Goal: Transaction & Acquisition: Obtain resource

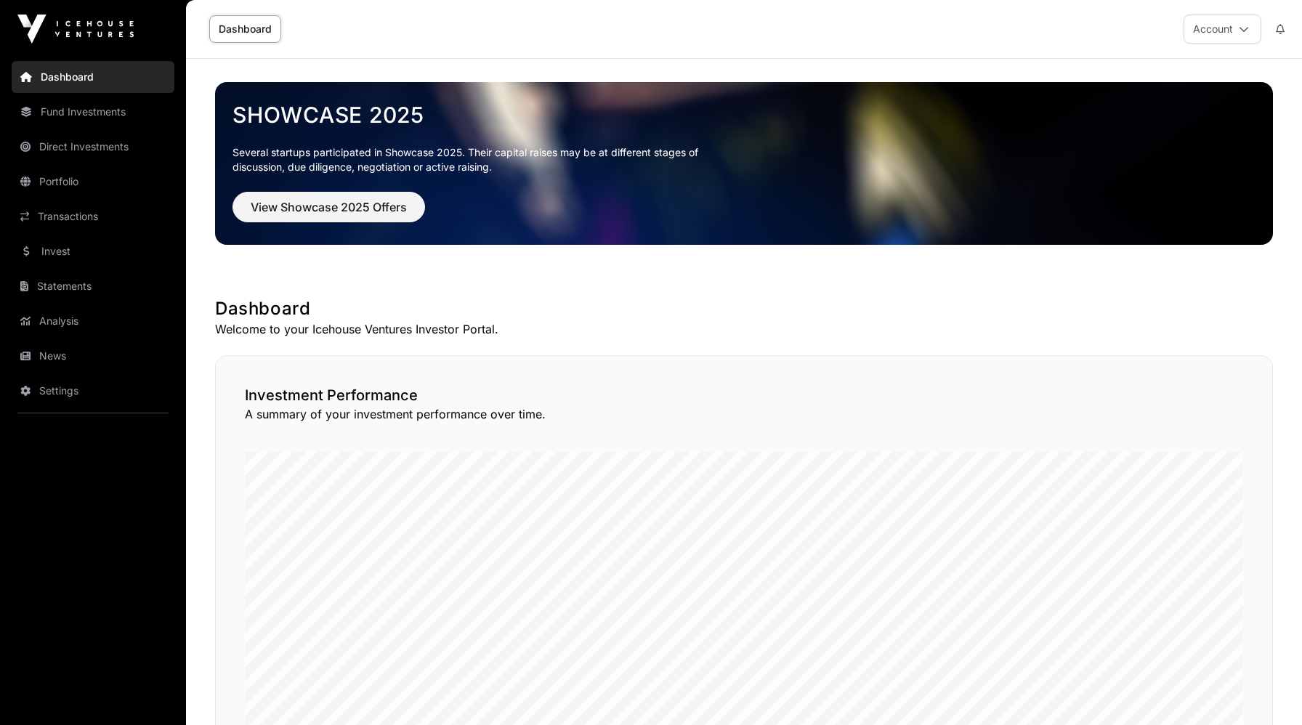
click at [76, 113] on link "Fund Investments" at bounding box center [93, 112] width 163 height 32
click at [85, 109] on link "Fund Investments" at bounding box center [93, 112] width 163 height 32
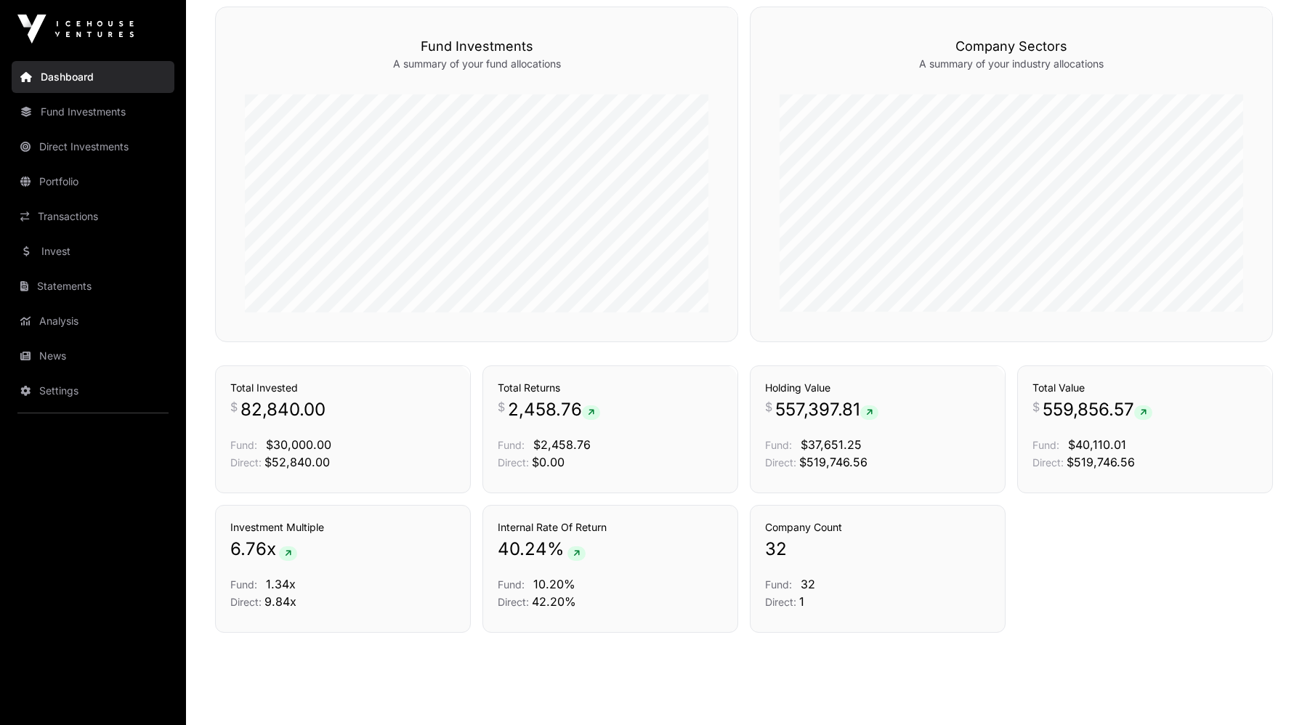
scroll to position [885, 0]
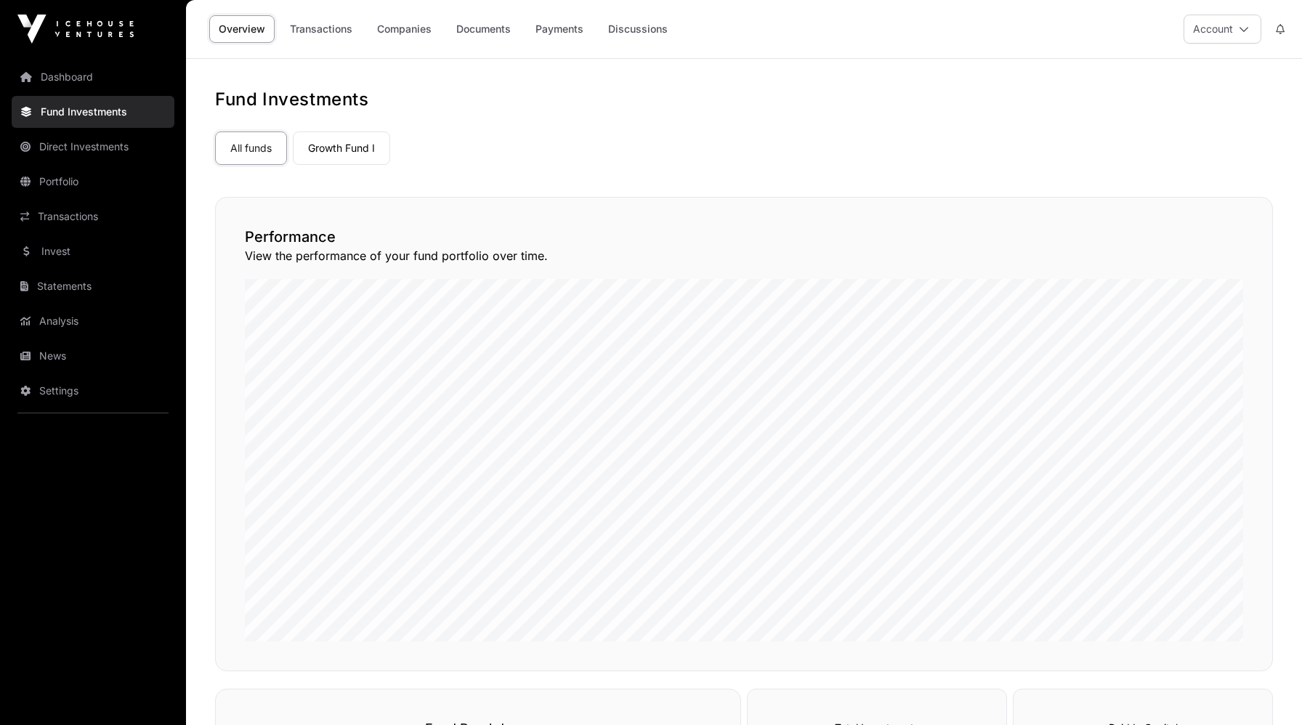
click at [330, 145] on link "Growth Fund I" at bounding box center [341, 147] width 97 height 33
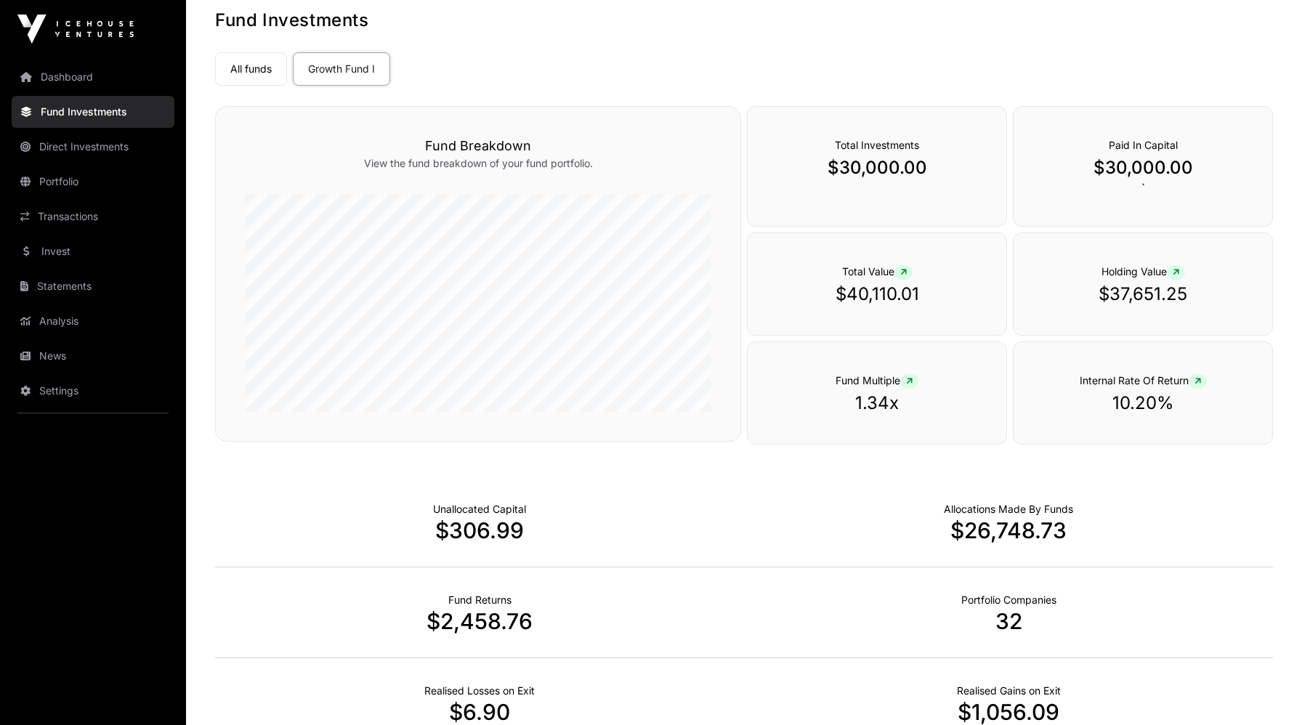
scroll to position [84, 0]
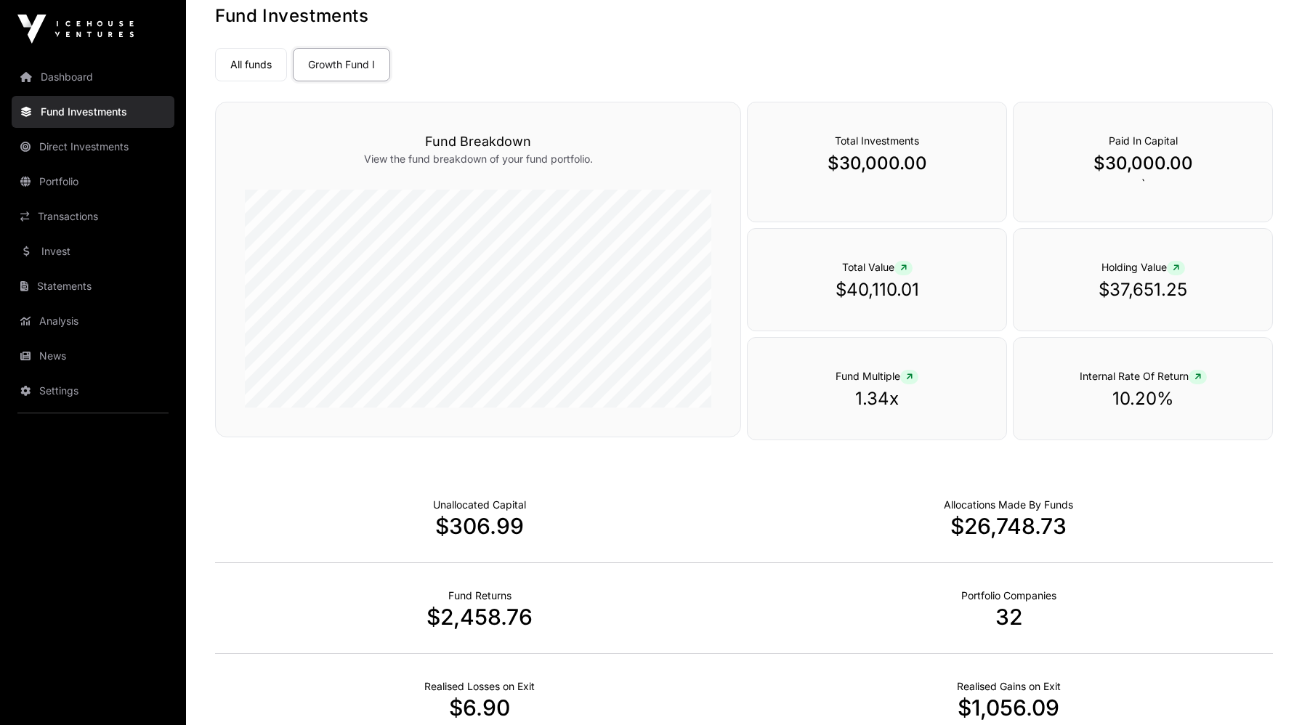
click at [902, 267] on icon at bounding box center [903, 268] width 7 height 9
click at [906, 267] on icon at bounding box center [903, 268] width 7 height 9
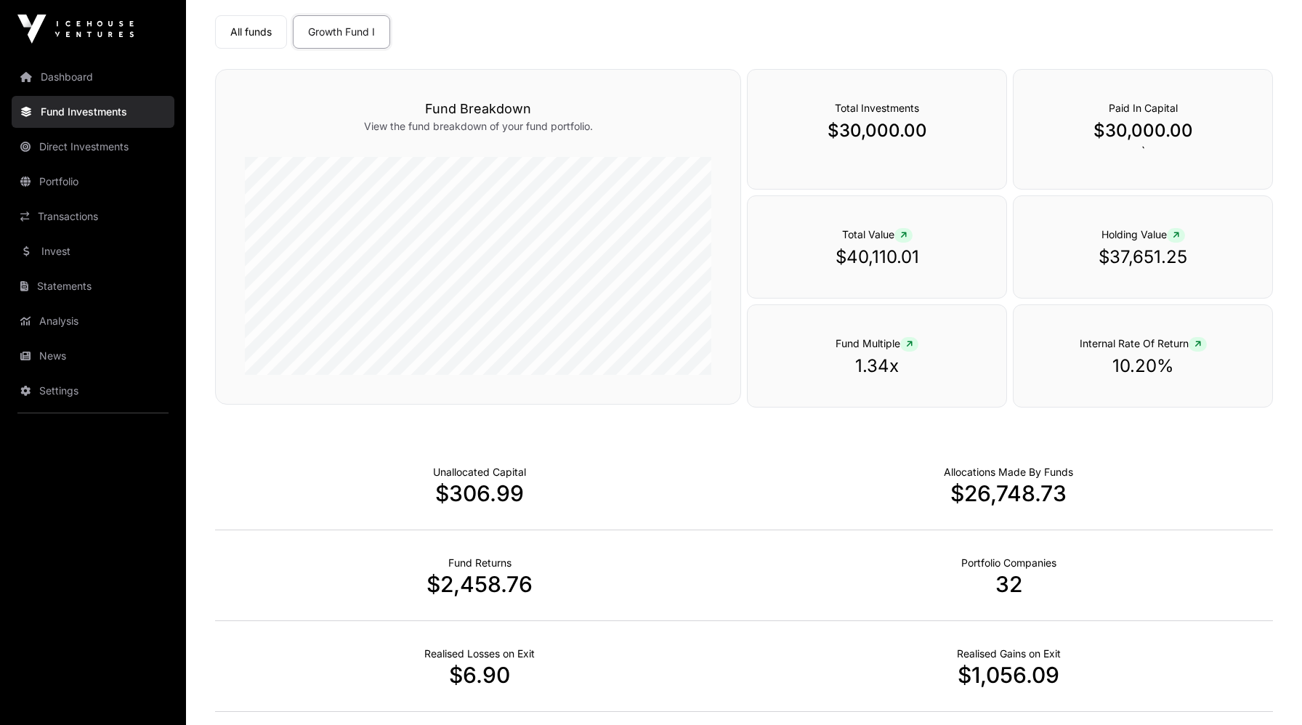
scroll to position [60, 0]
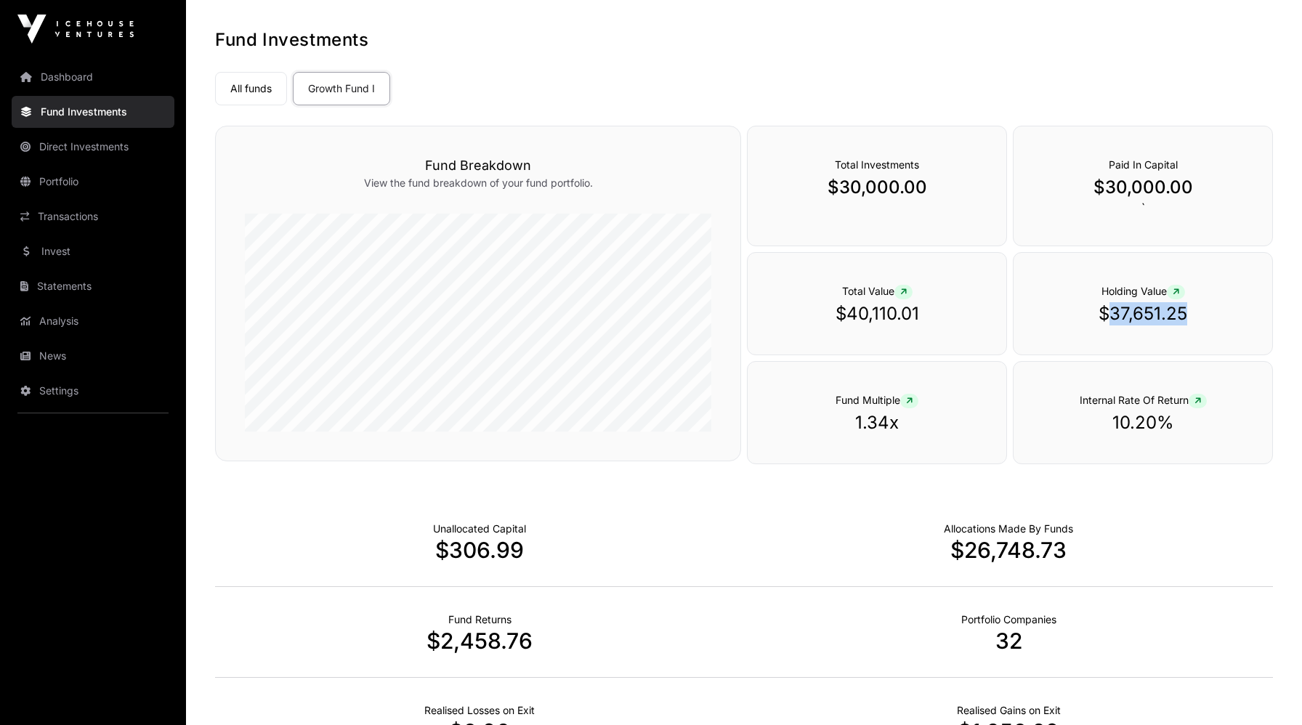
drag, startPoint x: 1184, startPoint y: 312, endPoint x: 1108, endPoint y: 313, distance: 75.6
click at [1108, 313] on p "$37,651.25" at bounding box center [1142, 313] width 200 height 23
copy p "37,651.25"
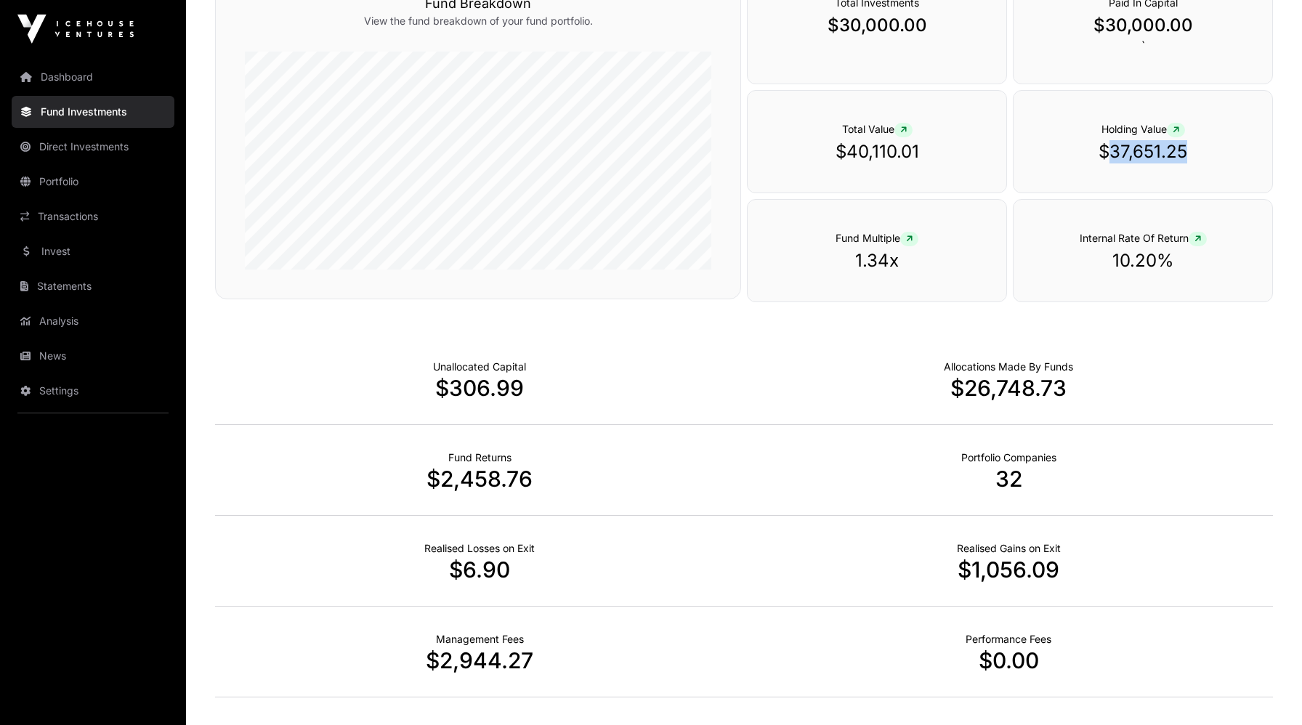
scroll to position [0, 0]
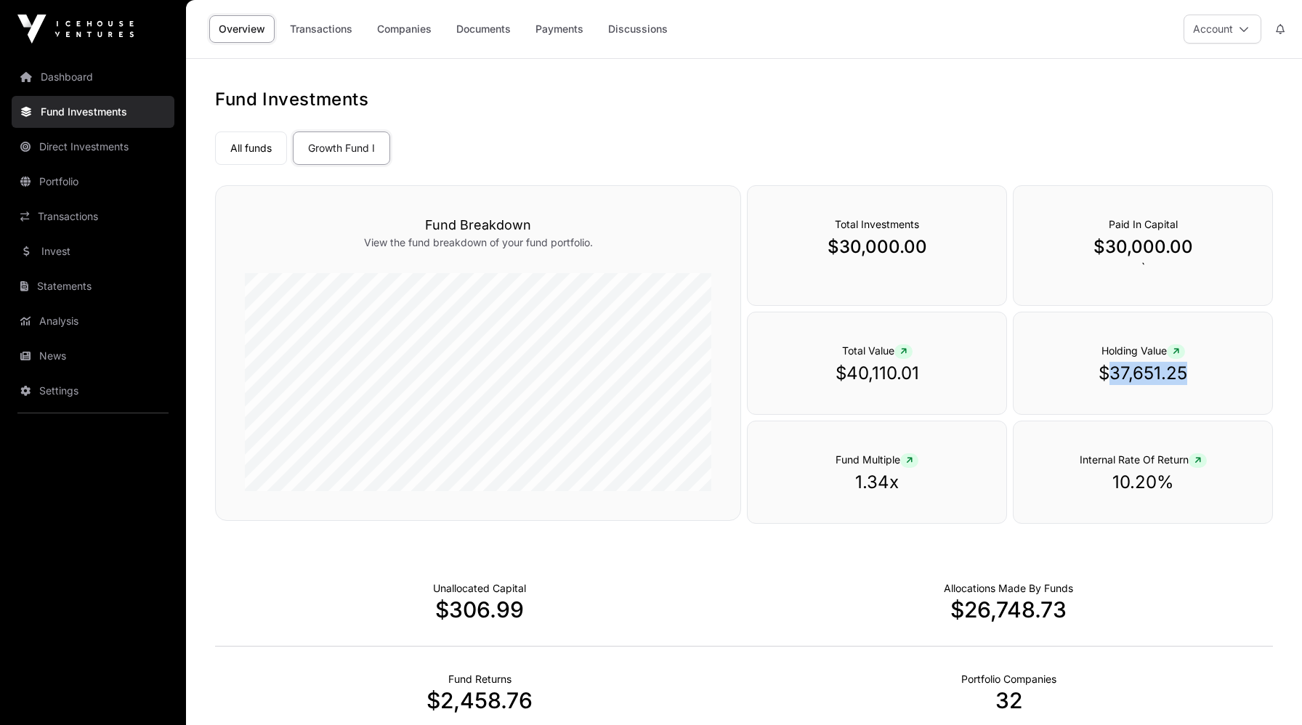
click at [254, 148] on link "All funds" at bounding box center [251, 147] width 72 height 33
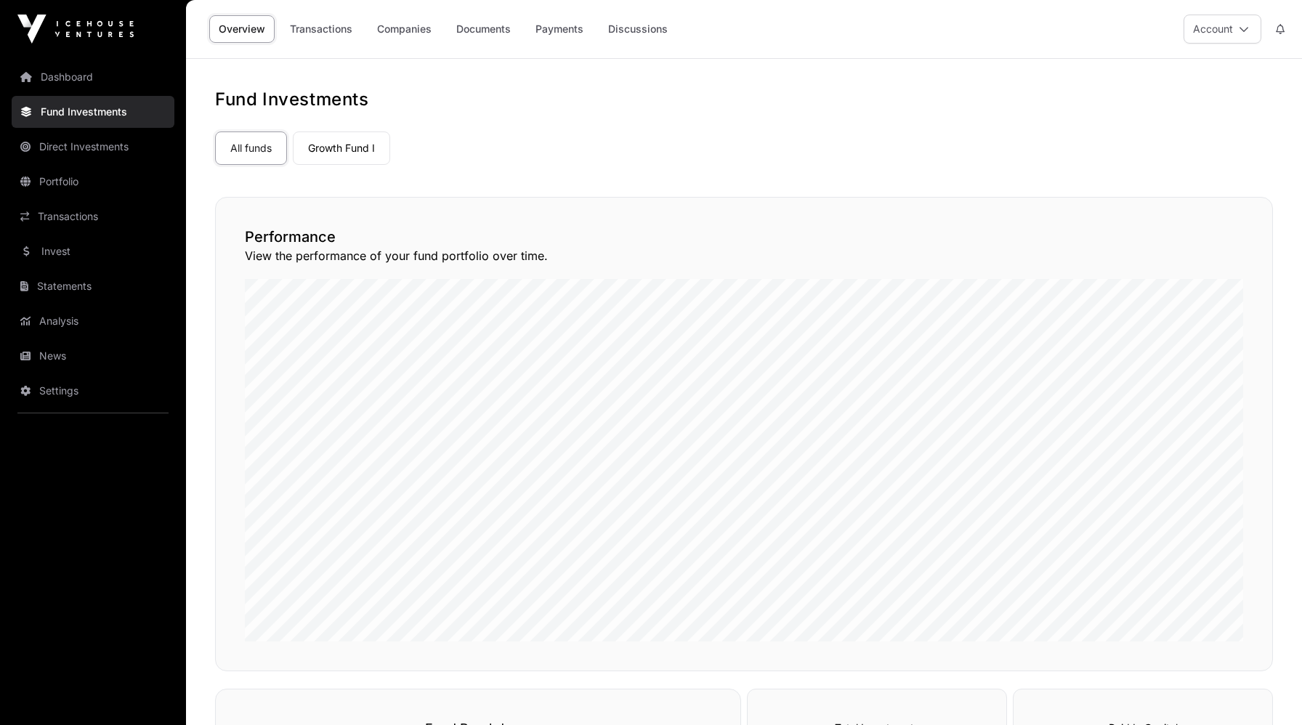
click at [319, 31] on link "Transactions" at bounding box center [320, 29] width 81 height 28
click at [485, 23] on link "Documents" at bounding box center [483, 29] width 73 height 28
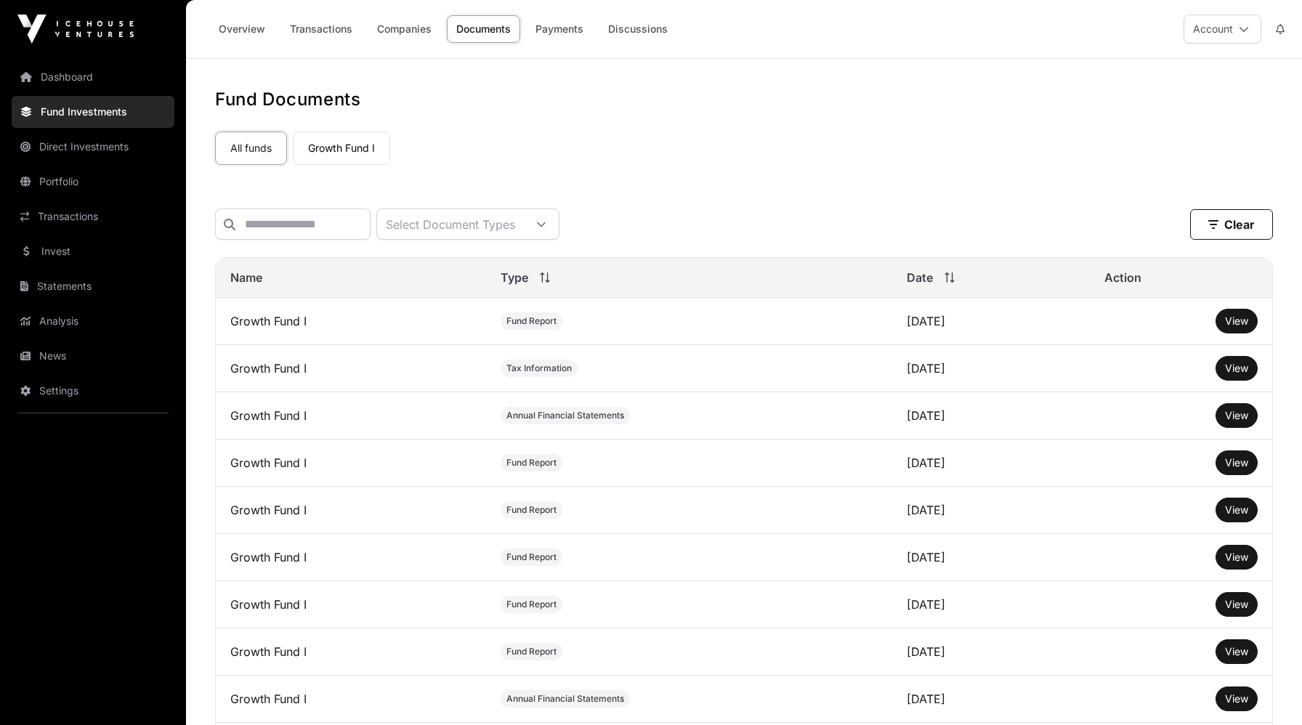
click at [561, 25] on link "Payments" at bounding box center [559, 29] width 67 height 28
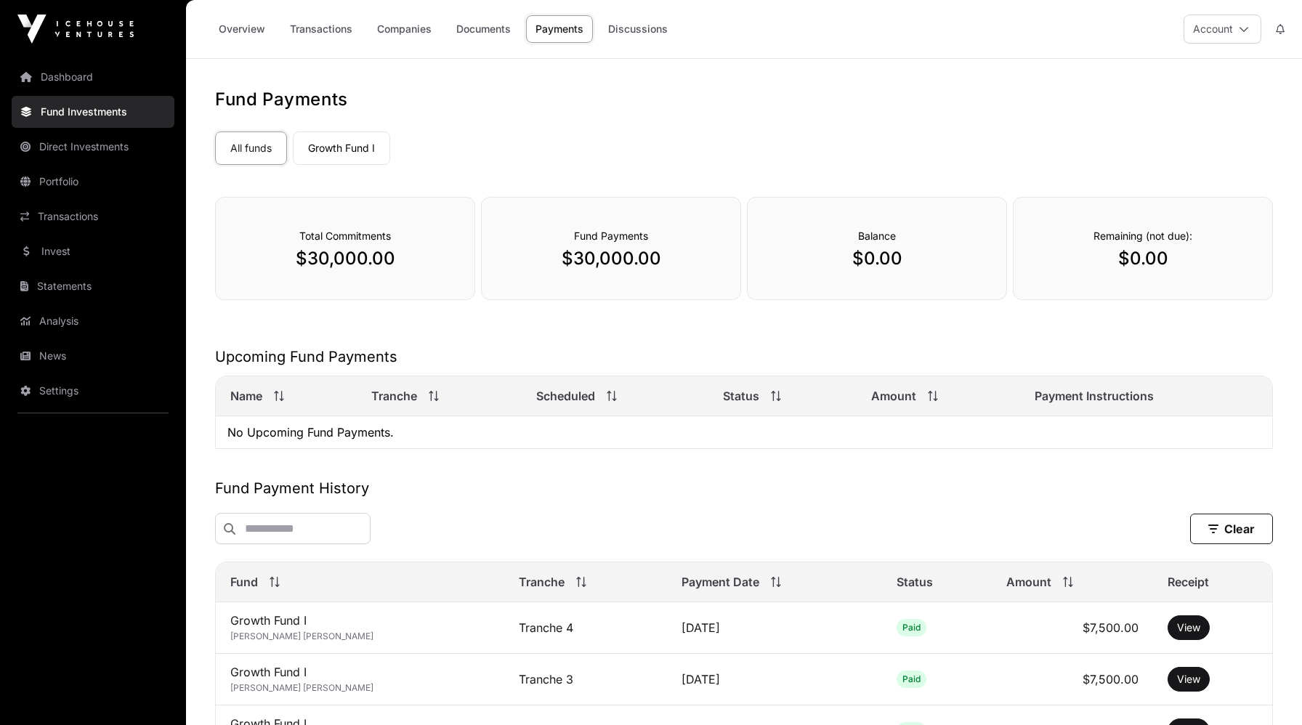
click at [639, 32] on link "Discussions" at bounding box center [638, 29] width 78 height 28
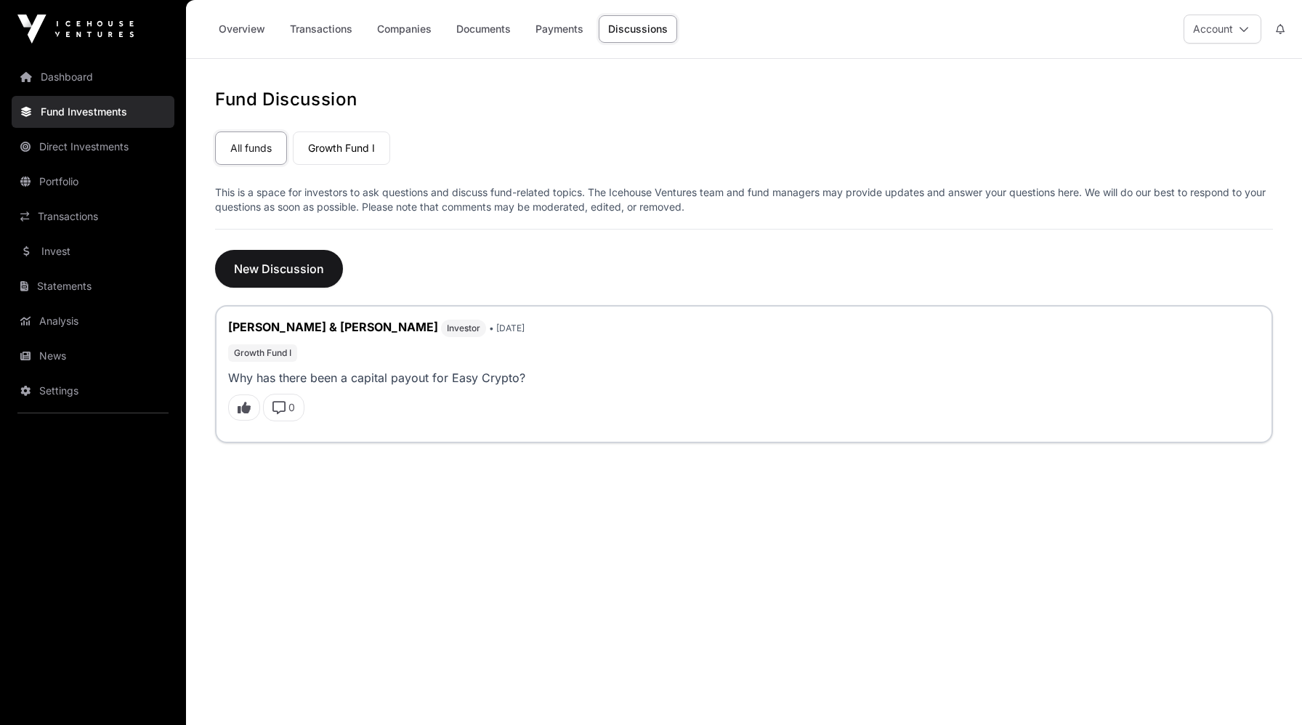
click at [62, 281] on link "Statements" at bounding box center [93, 286] width 163 height 32
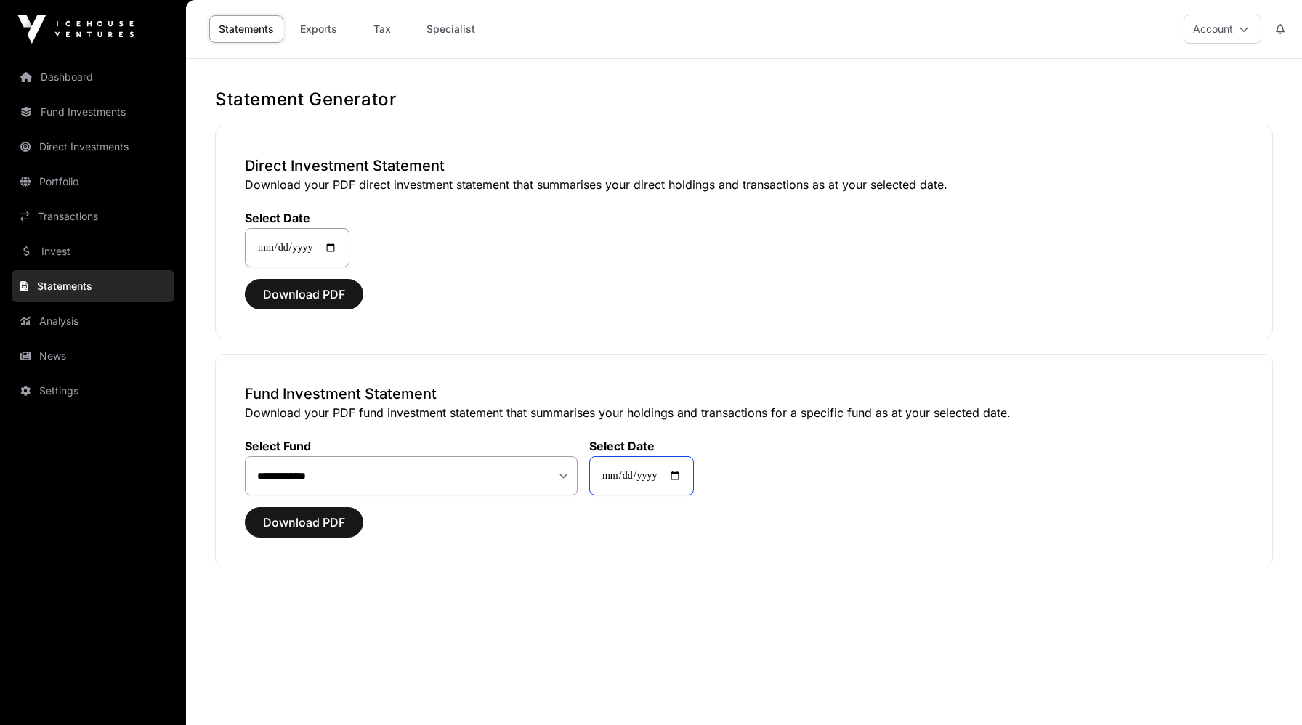
click at [688, 474] on input "**********" at bounding box center [641, 475] width 105 height 39
click at [415, 609] on main "**********" at bounding box center [744, 421] width 1116 height 725
click at [310, 28] on link "Exports" at bounding box center [318, 29] width 58 height 28
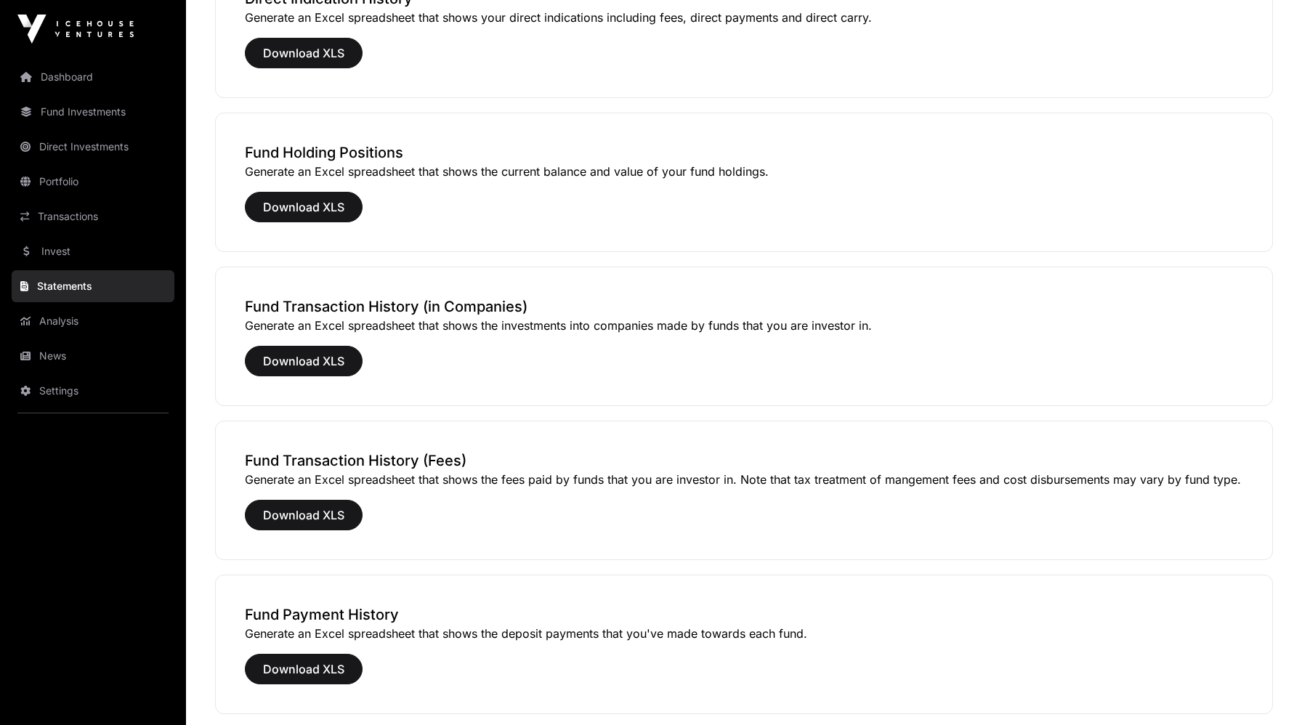
scroll to position [458, 0]
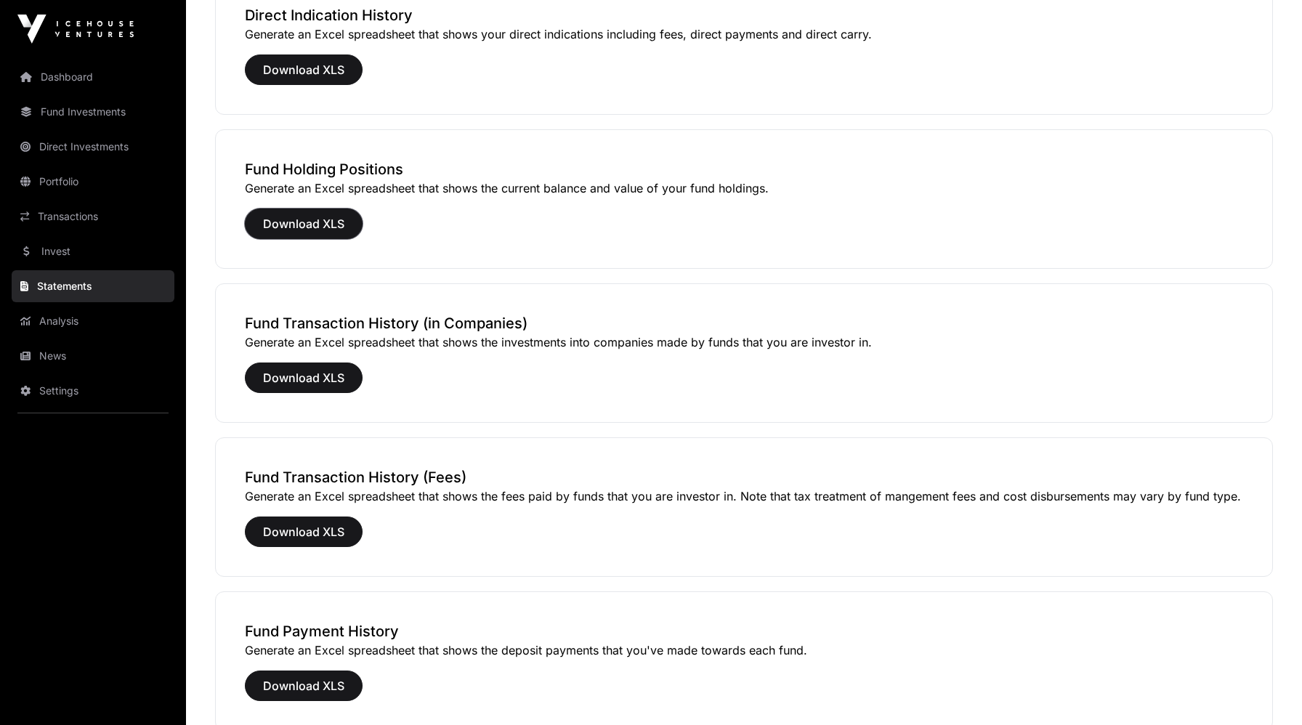
click at [305, 228] on span "Download XLS" at bounding box center [303, 223] width 81 height 17
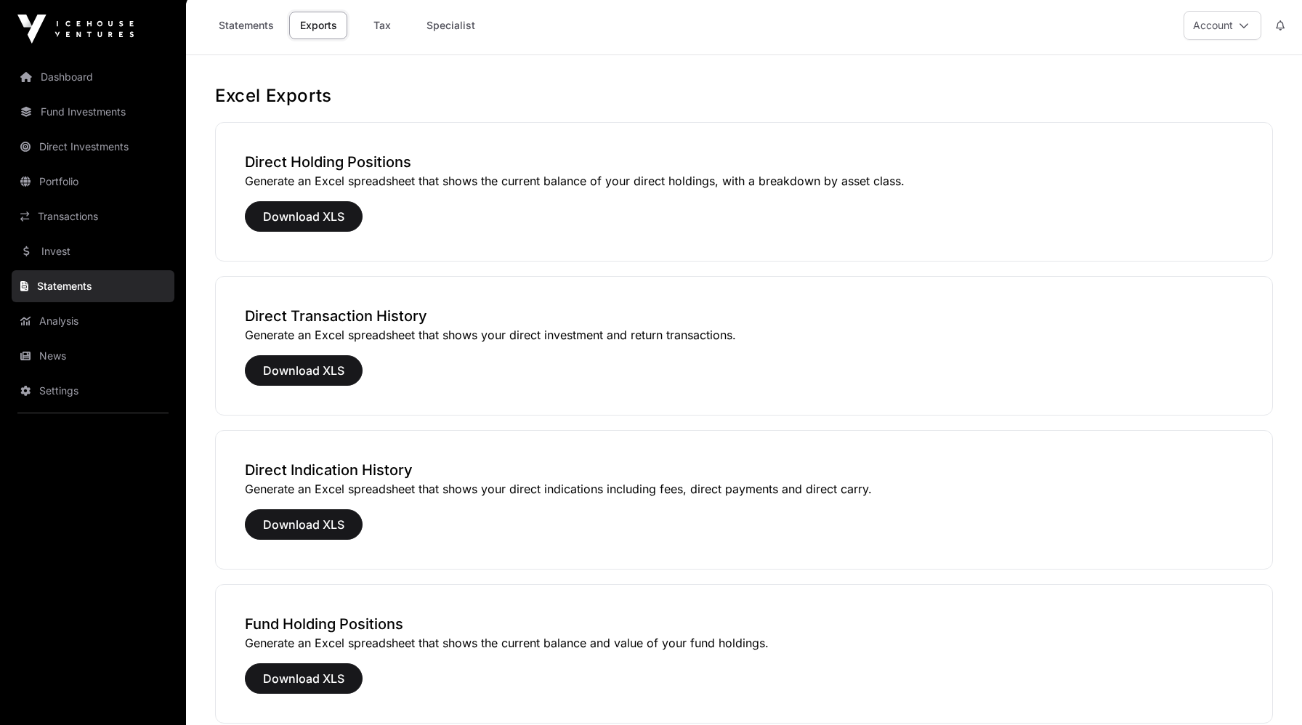
scroll to position [0, 0]
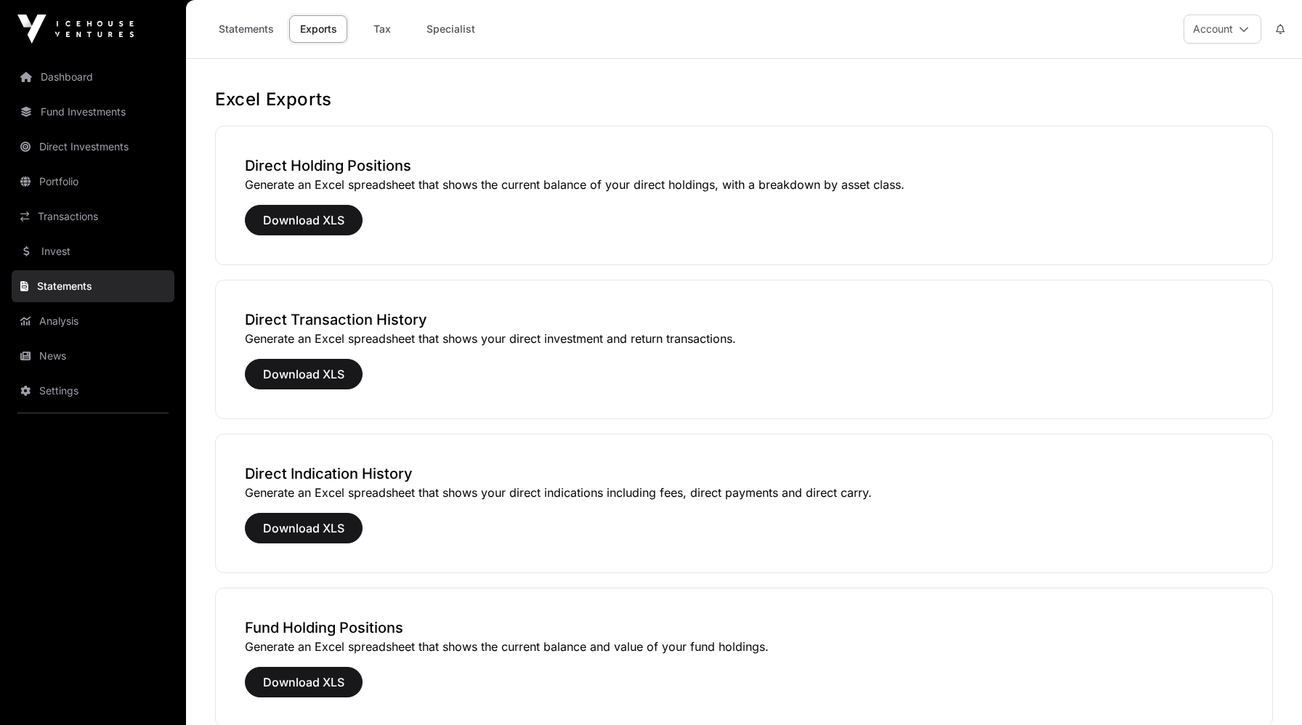
click at [451, 33] on link "Specialist" at bounding box center [451, 29] width 68 height 28
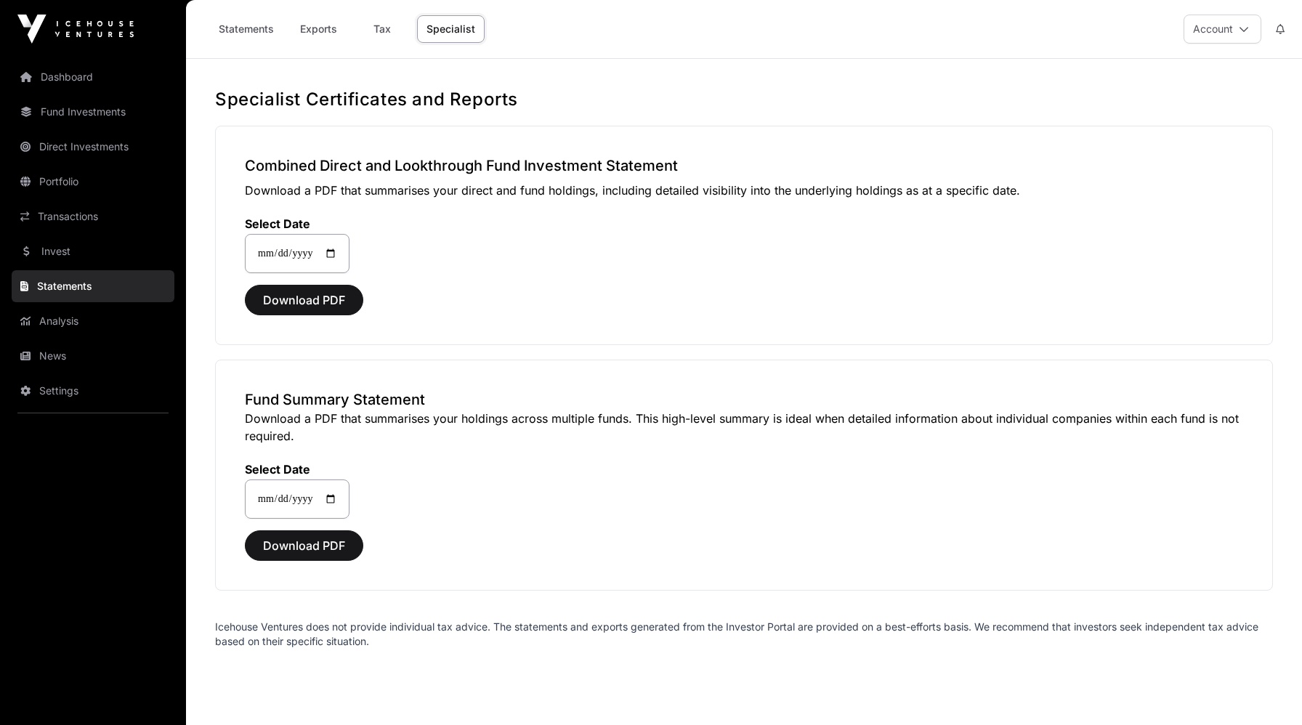
click at [451, 33] on link "Specialist" at bounding box center [451, 29] width 68 height 28
click at [320, 30] on link "Exports" at bounding box center [318, 29] width 58 height 28
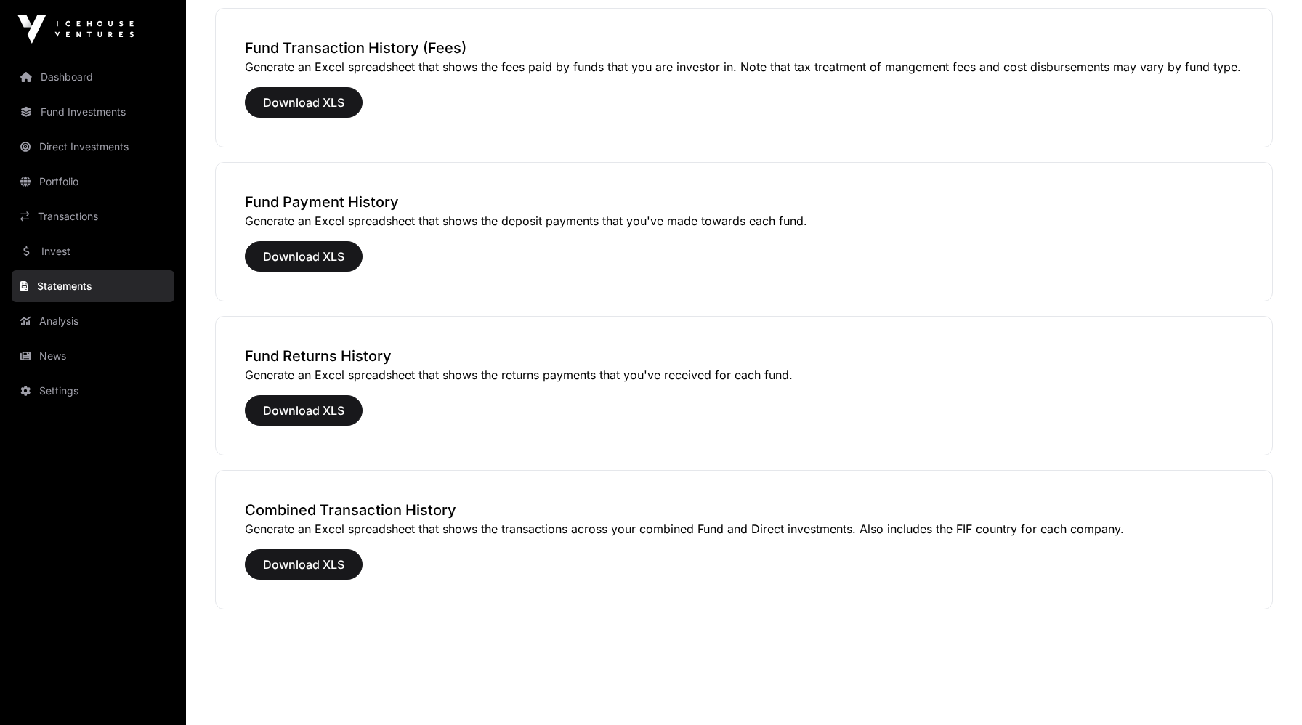
scroll to position [894, 0]
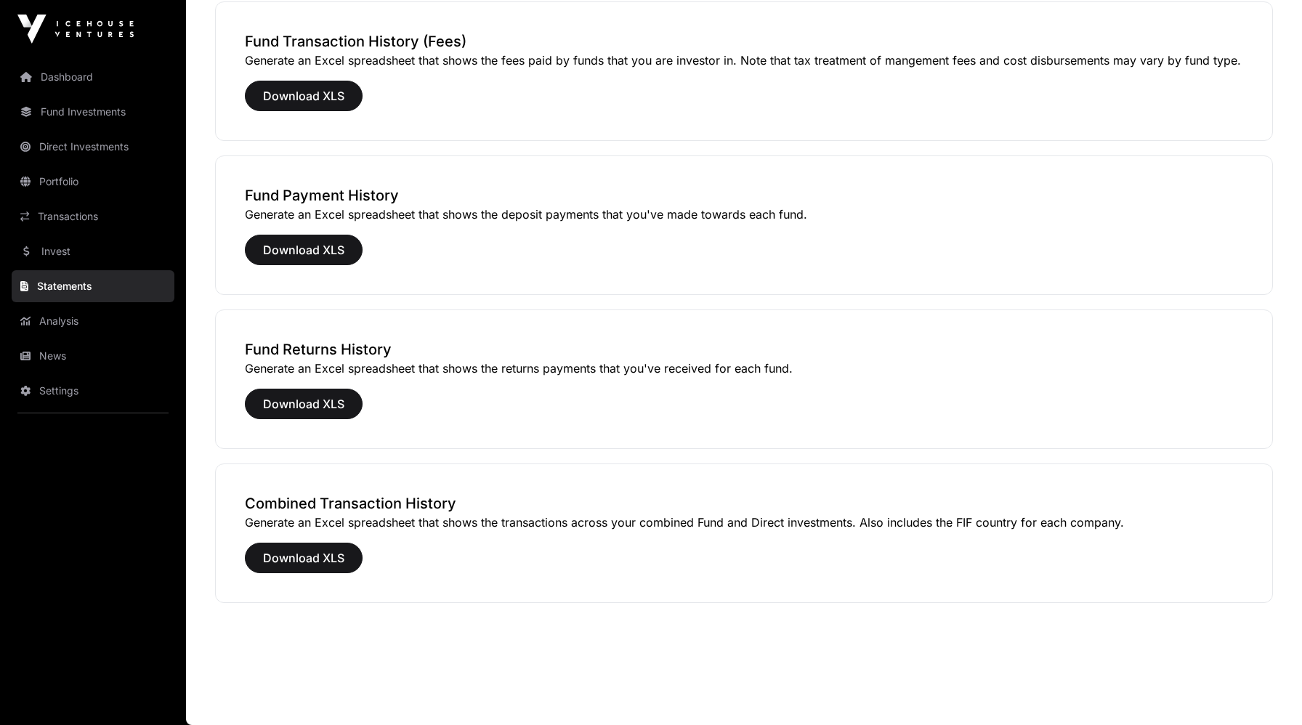
click at [447, 310] on div "Fund Returns History Generate an Excel spreadsheet that shows the returns payme…" at bounding box center [744, 378] width 1058 height 139
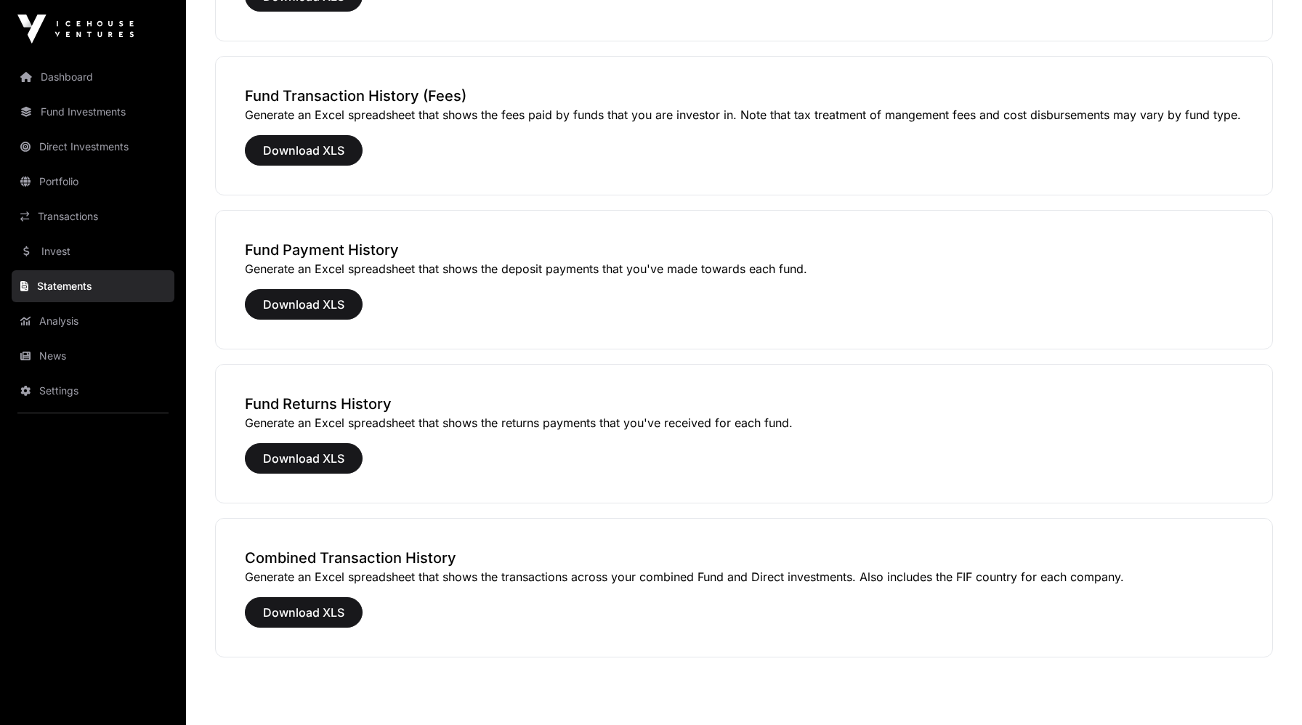
scroll to position [837, 0]
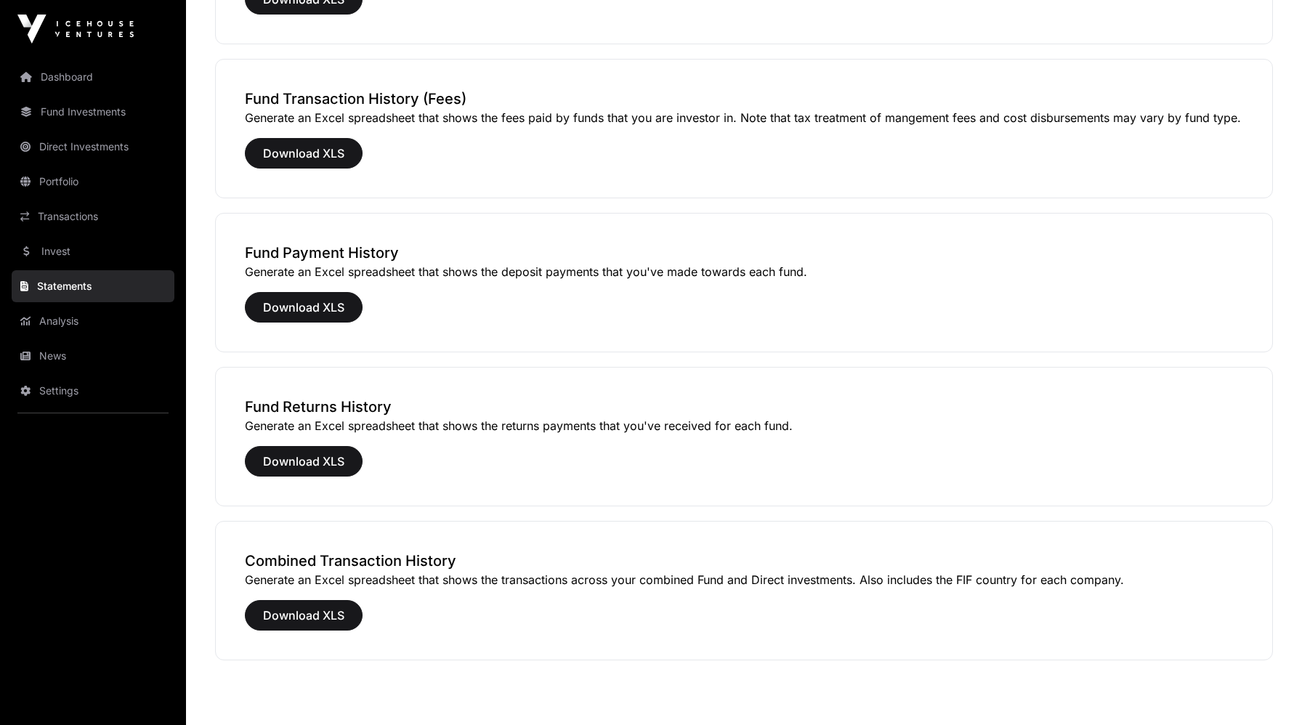
click at [57, 117] on link "Fund Investments" at bounding box center [93, 112] width 163 height 32
